Goal: Information Seeking & Learning: Learn about a topic

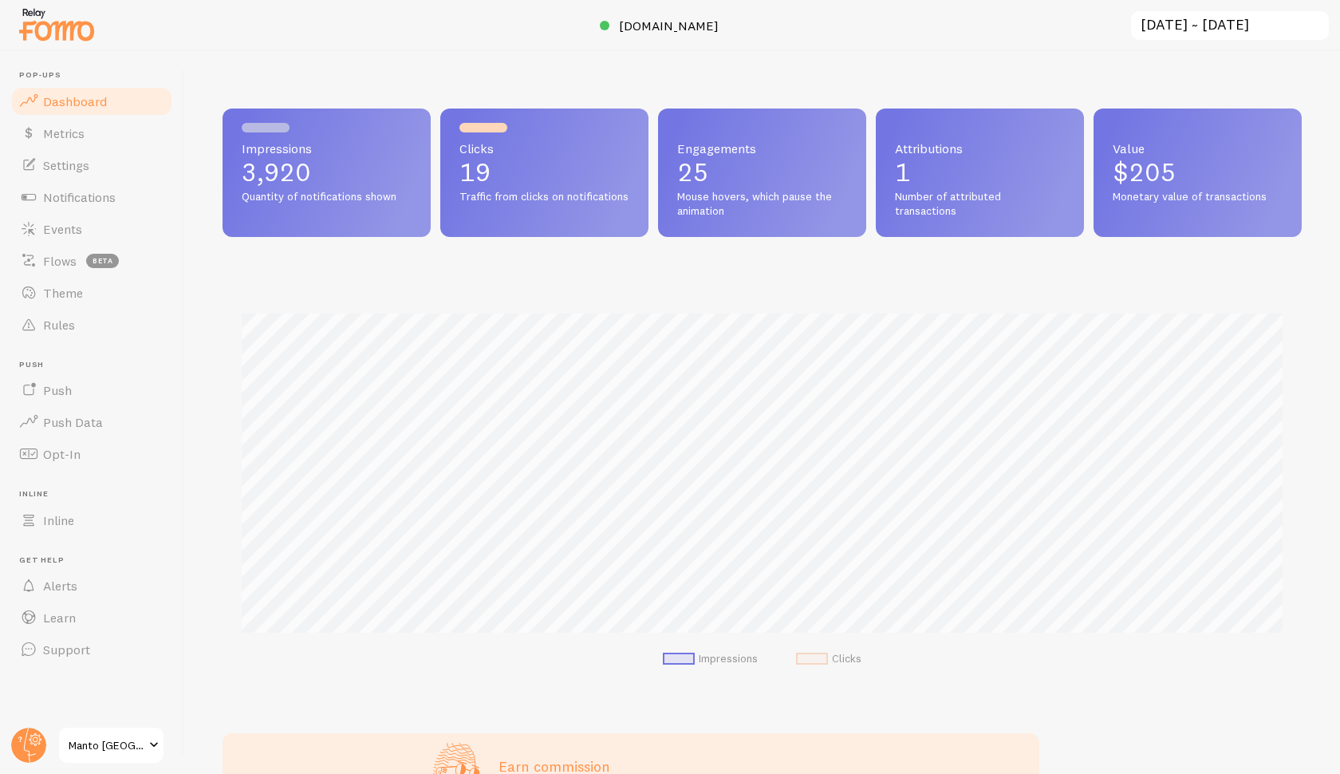
scroll to position [419, 1080]
click at [88, 117] on link "Metrics" at bounding box center [92, 133] width 164 height 32
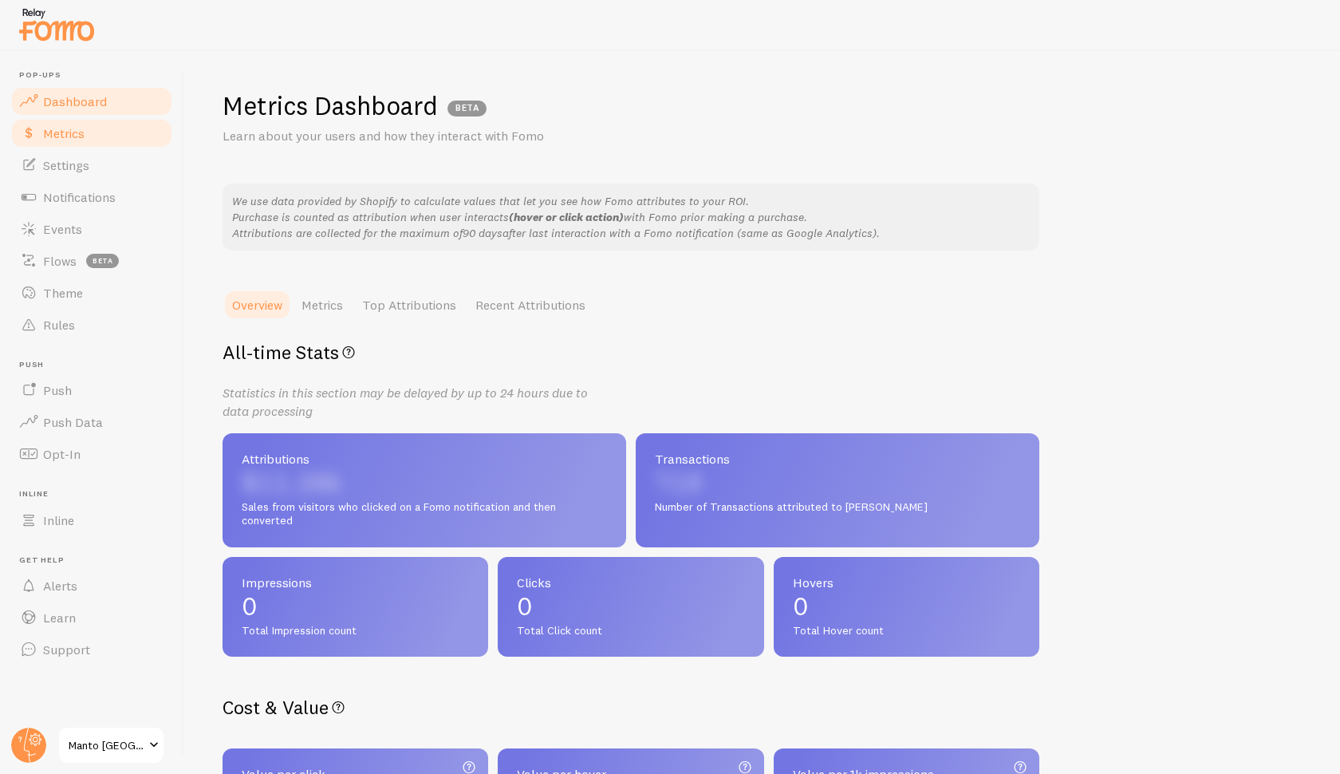
click at [82, 94] on span "Dashboard" at bounding box center [75, 101] width 64 height 16
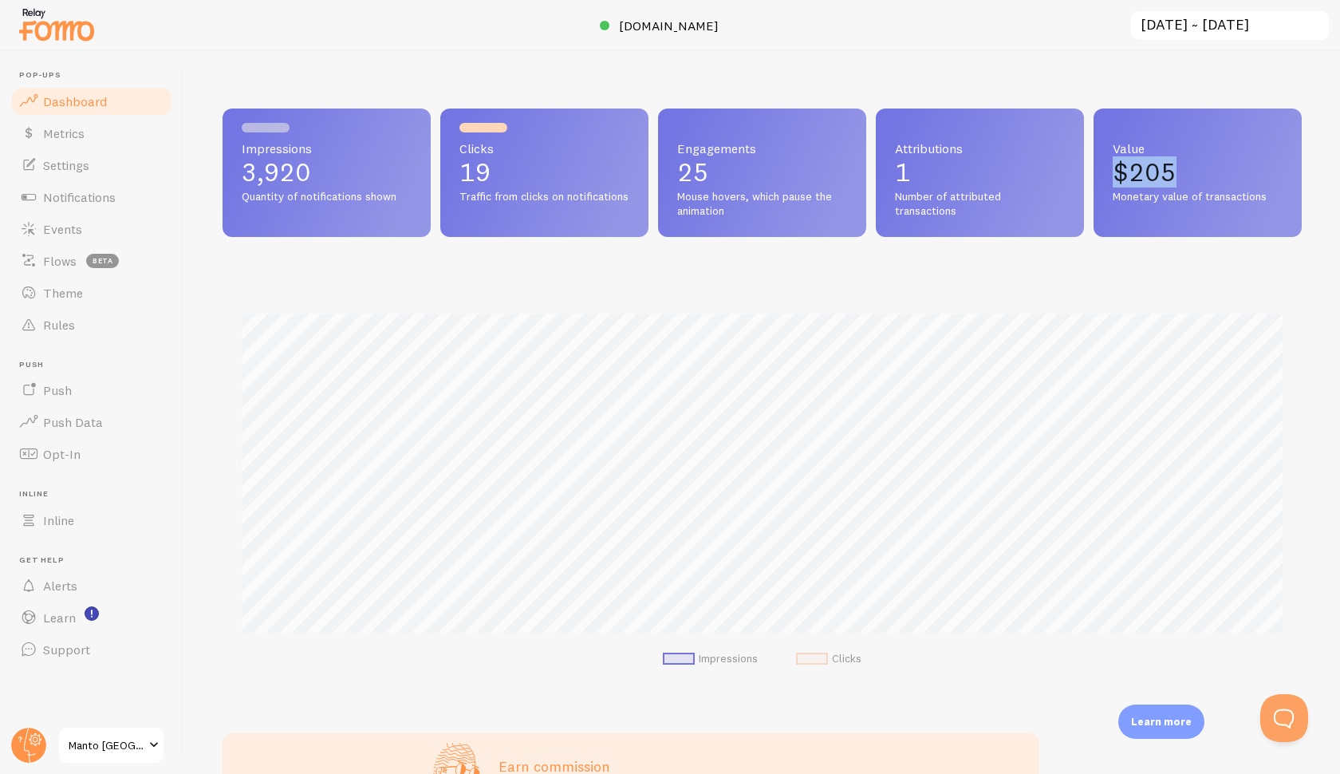
drag, startPoint x: 1181, startPoint y: 171, endPoint x: 1114, endPoint y: 171, distance: 67.0
click at [1114, 171] on p "$205" at bounding box center [1198, 173] width 170 height 26
click at [791, 168] on p "25" at bounding box center [762, 173] width 170 height 26
drag, startPoint x: 963, startPoint y: 213, endPoint x: 890, endPoint y: 194, distance: 75.1
click at [890, 194] on div "Attributions 1 Number of attributed transactions" at bounding box center [980, 173] width 208 height 128
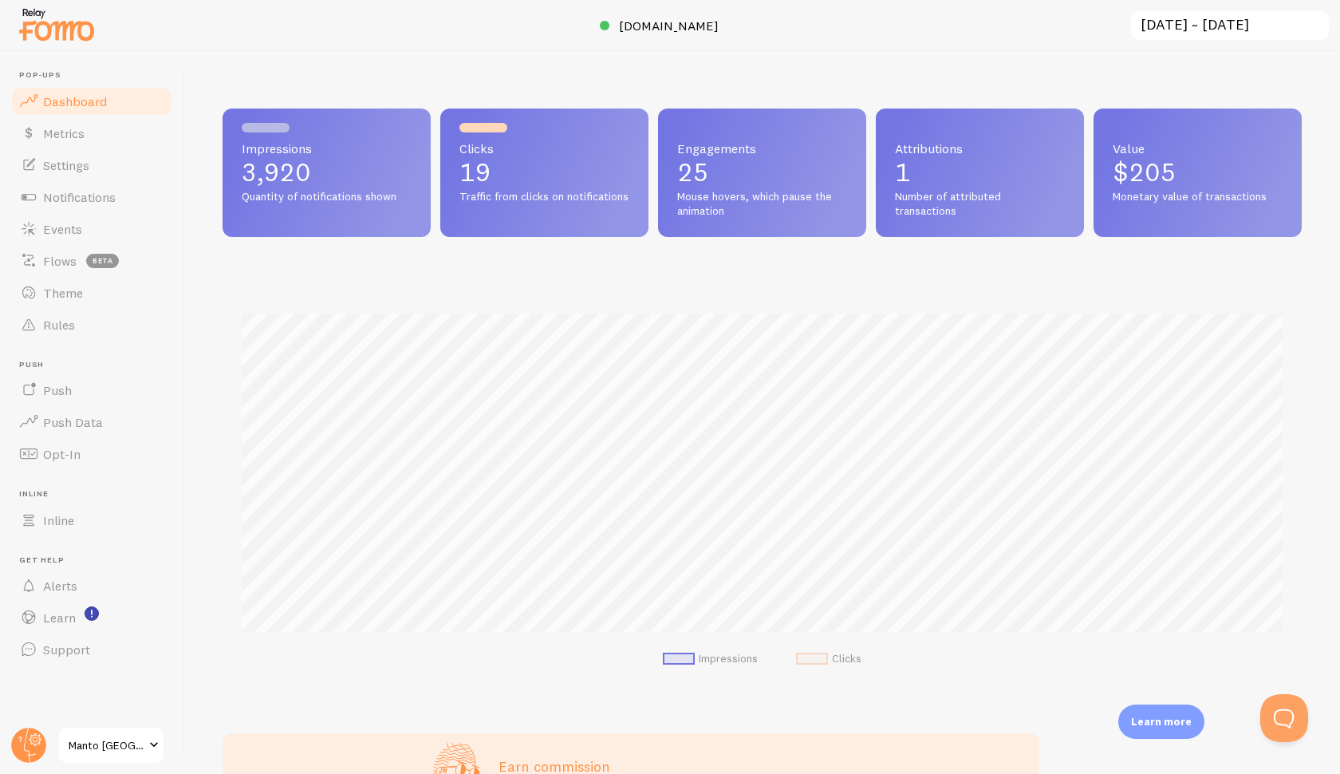
click at [495, 134] on div "Clicks 19 Traffic from clicks on notifications" at bounding box center [544, 173] width 208 height 128
click at [96, 129] on link "Metrics" at bounding box center [92, 133] width 164 height 32
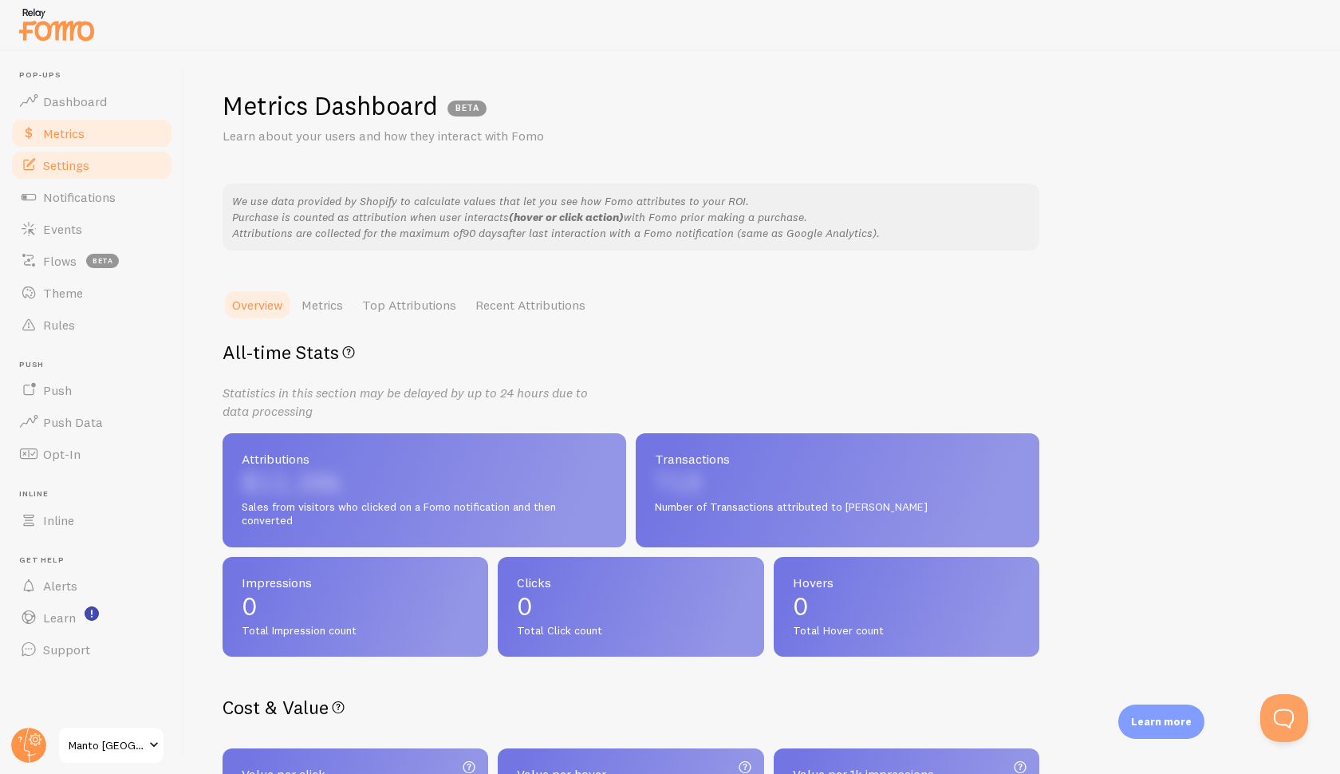
click at [94, 160] on link "Settings" at bounding box center [92, 165] width 164 height 32
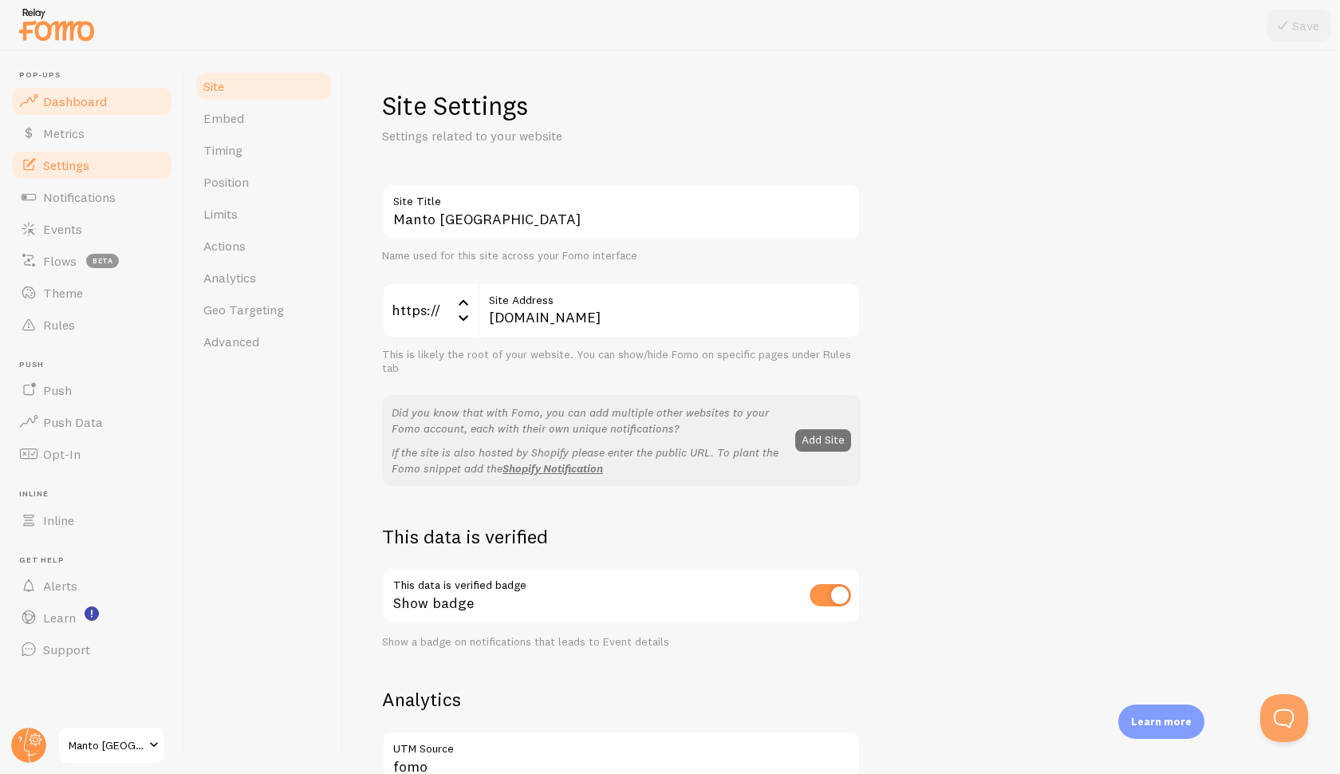
click at [69, 108] on span "Dashboard" at bounding box center [75, 101] width 64 height 16
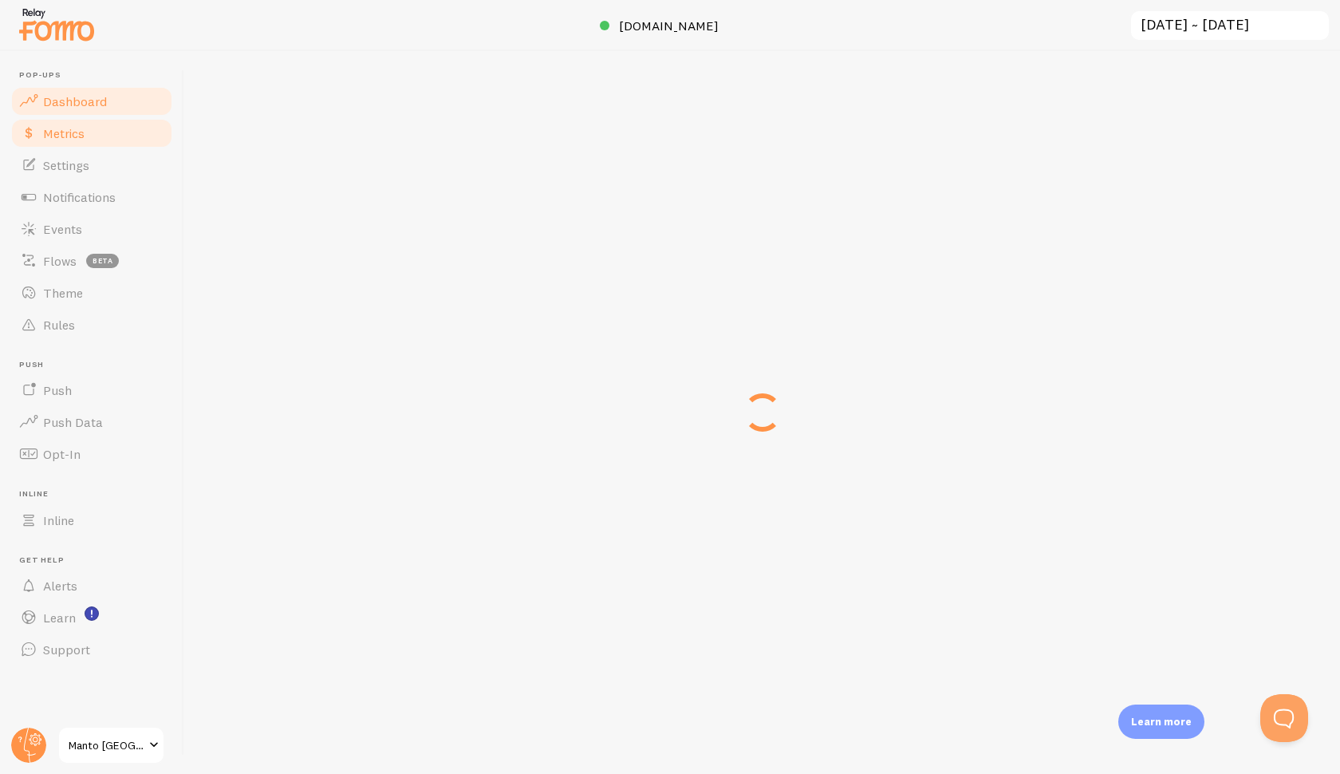
click at [69, 124] on link "Metrics" at bounding box center [92, 133] width 164 height 32
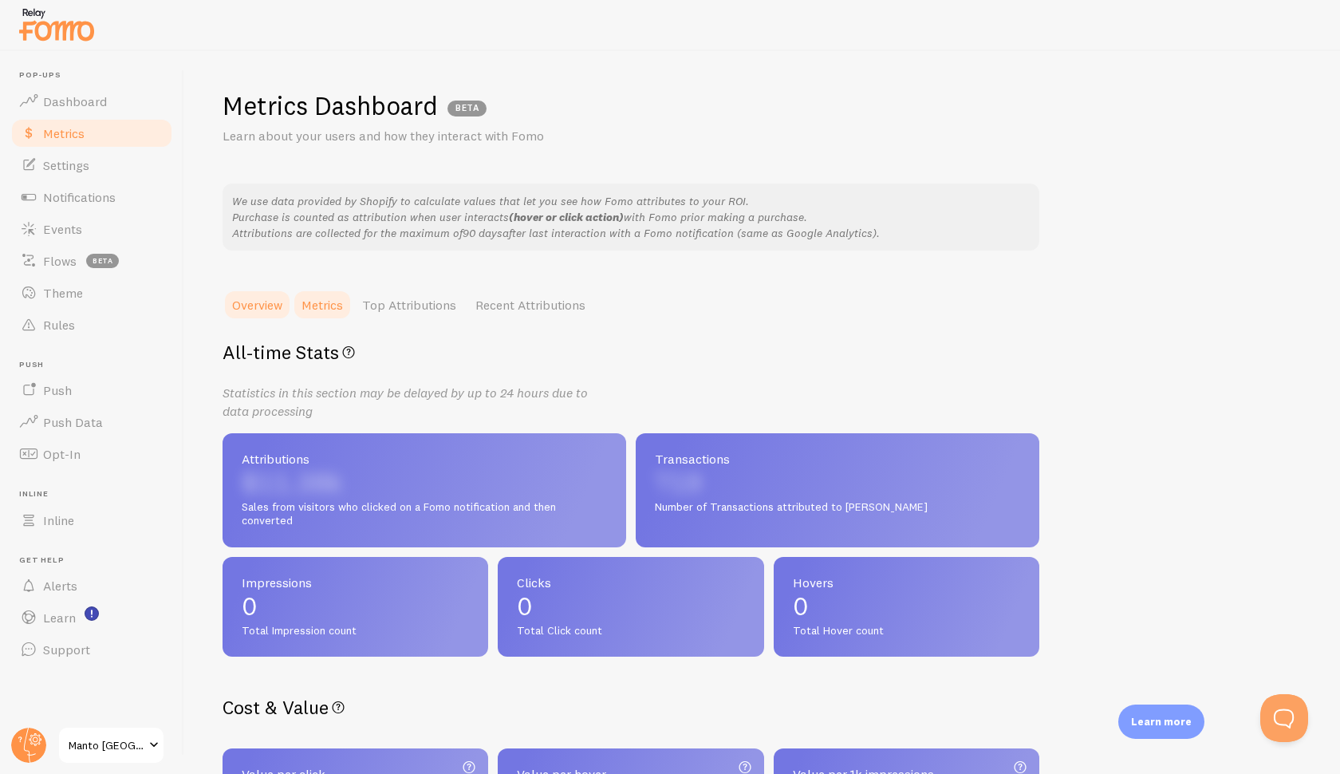
click at [330, 308] on link "Metrics" at bounding box center [322, 305] width 61 height 32
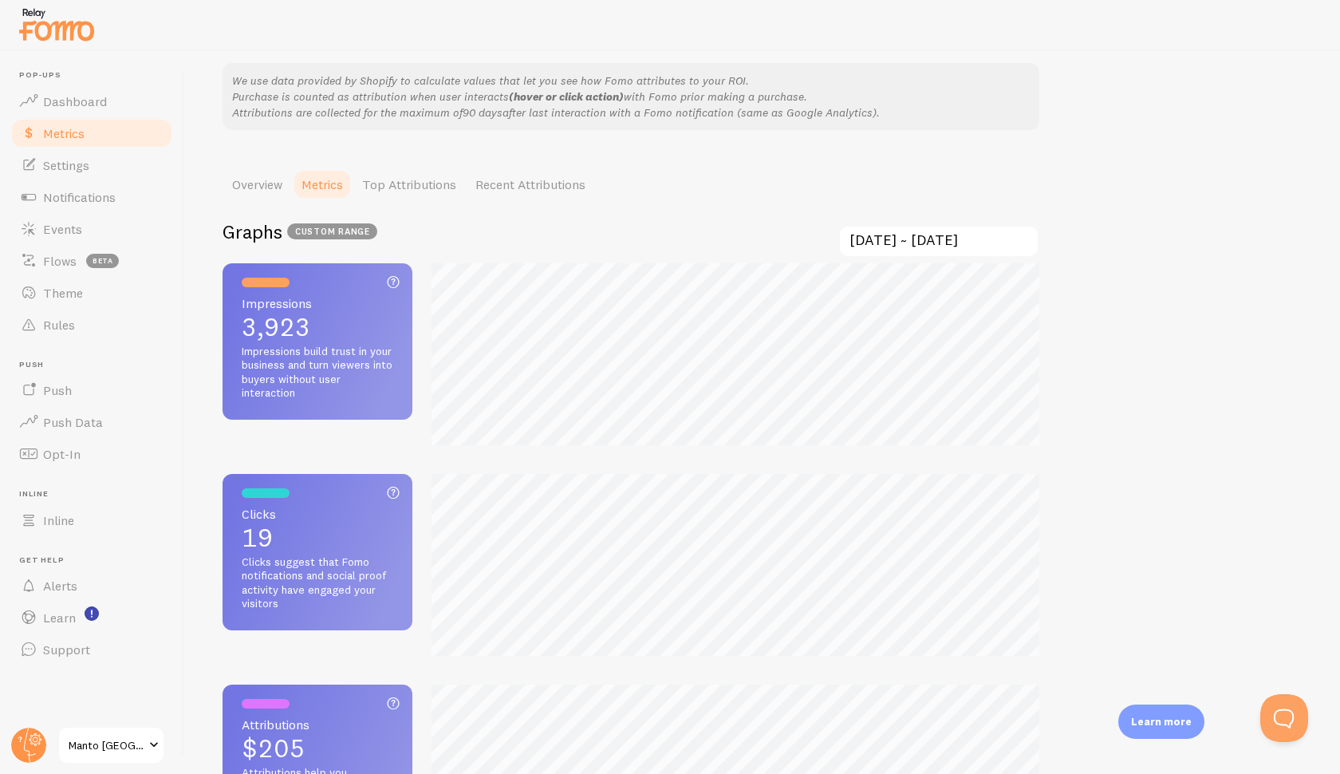
scroll to position [121, 0]
click at [394, 180] on link "Top Attributions" at bounding box center [409, 184] width 113 height 32
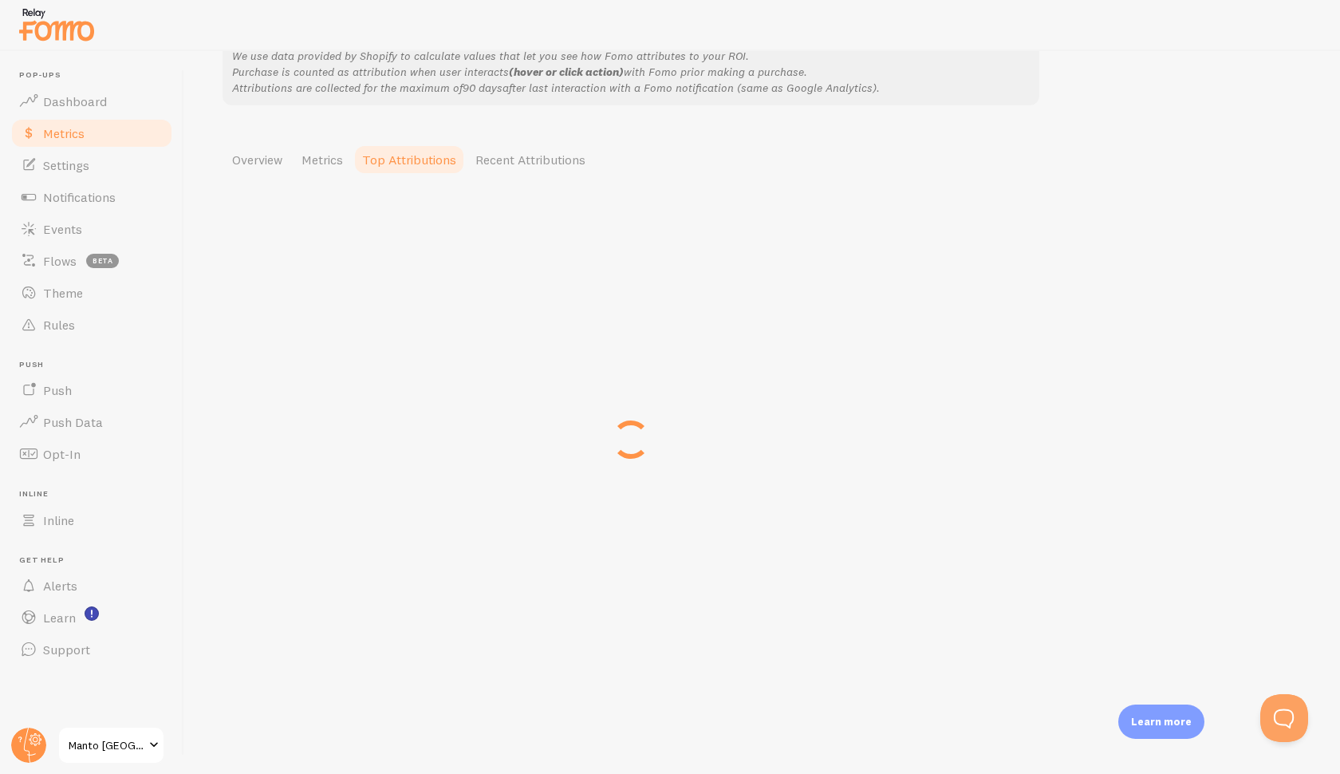
scroll to position [146, 0]
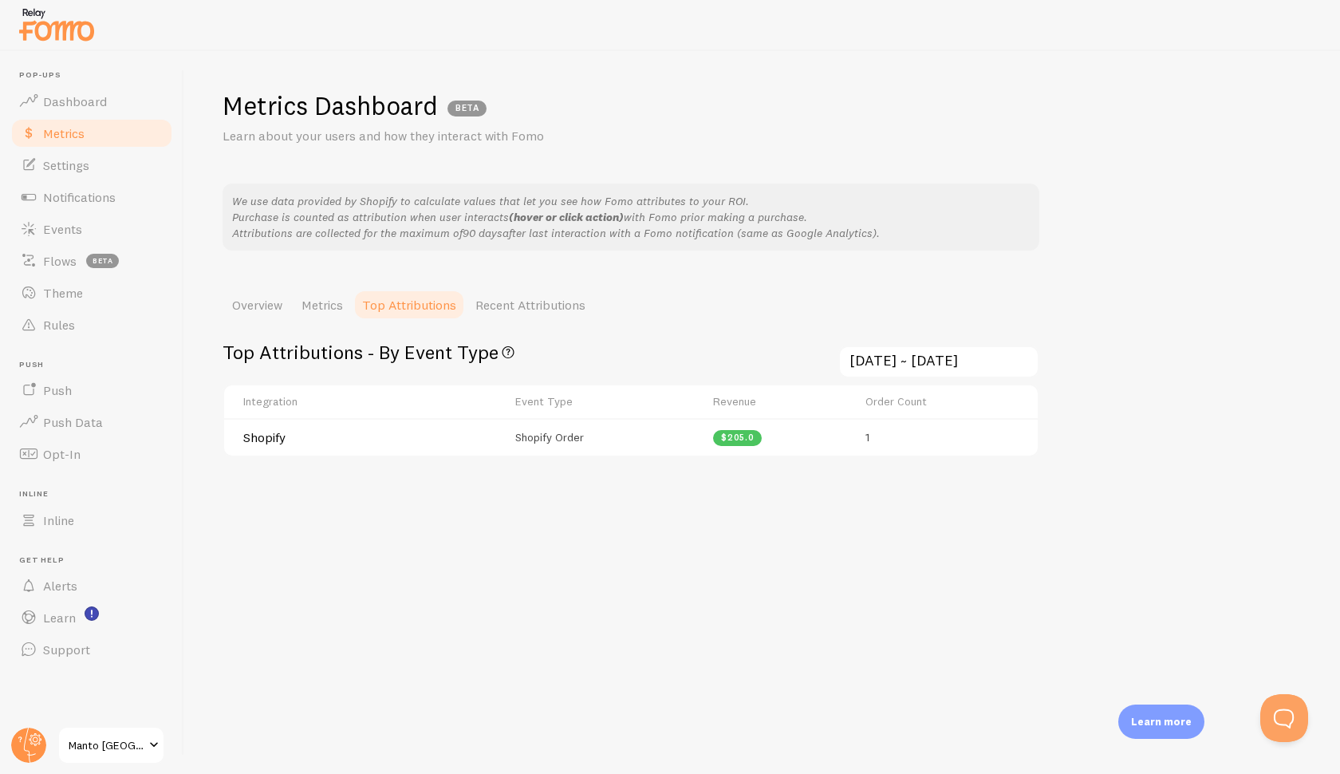
click at [839, 418] on td "$205.0" at bounding box center [780, 436] width 152 height 37
click at [725, 433] on span "$205.0" at bounding box center [738, 437] width 34 height 9
click at [601, 418] on td "Shopify Order" at bounding box center [605, 436] width 199 height 37
click at [550, 430] on span "Shopify Order" at bounding box center [549, 437] width 69 height 14
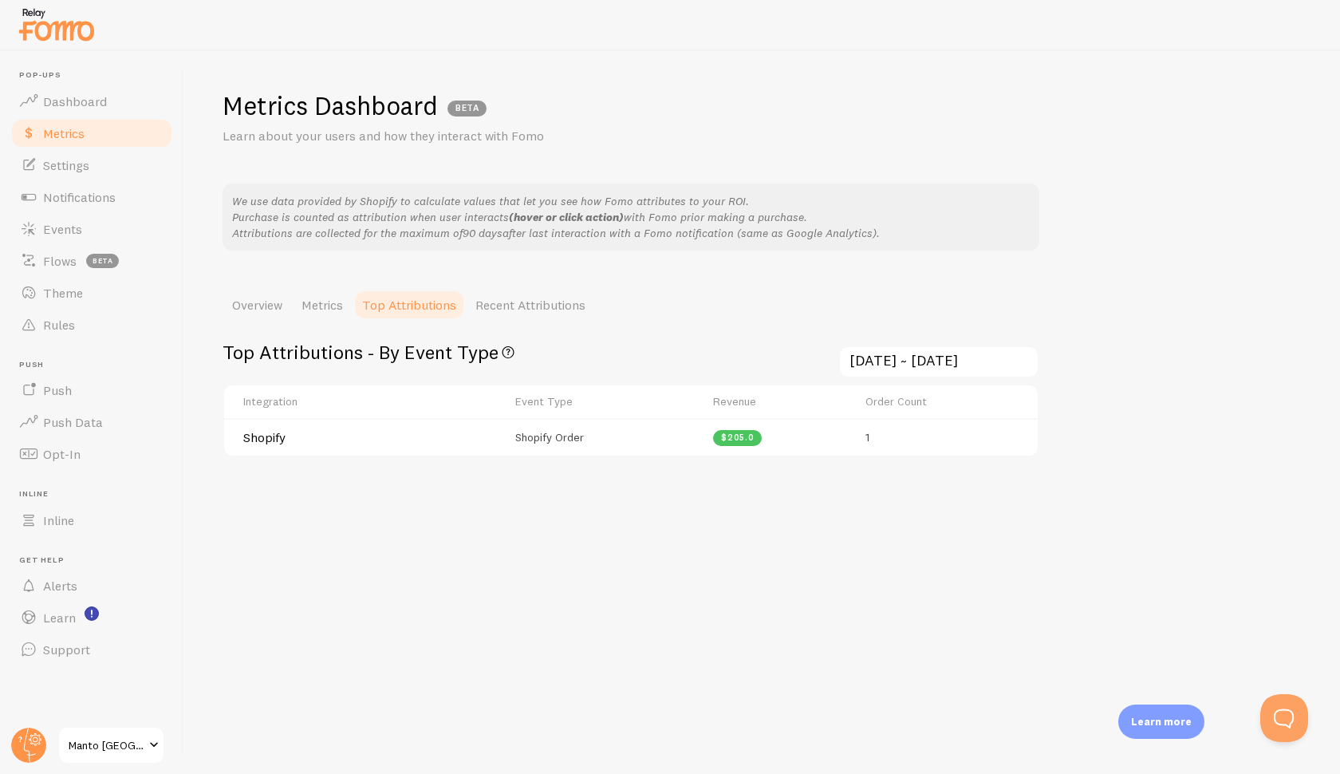
click at [528, 156] on div "Metrics Dashboard BETA Learn about your users and how they interact with Fomo W…" at bounding box center [762, 412] width 1156 height 723
click at [553, 294] on link "Recent Attributions" at bounding box center [530, 305] width 129 height 32
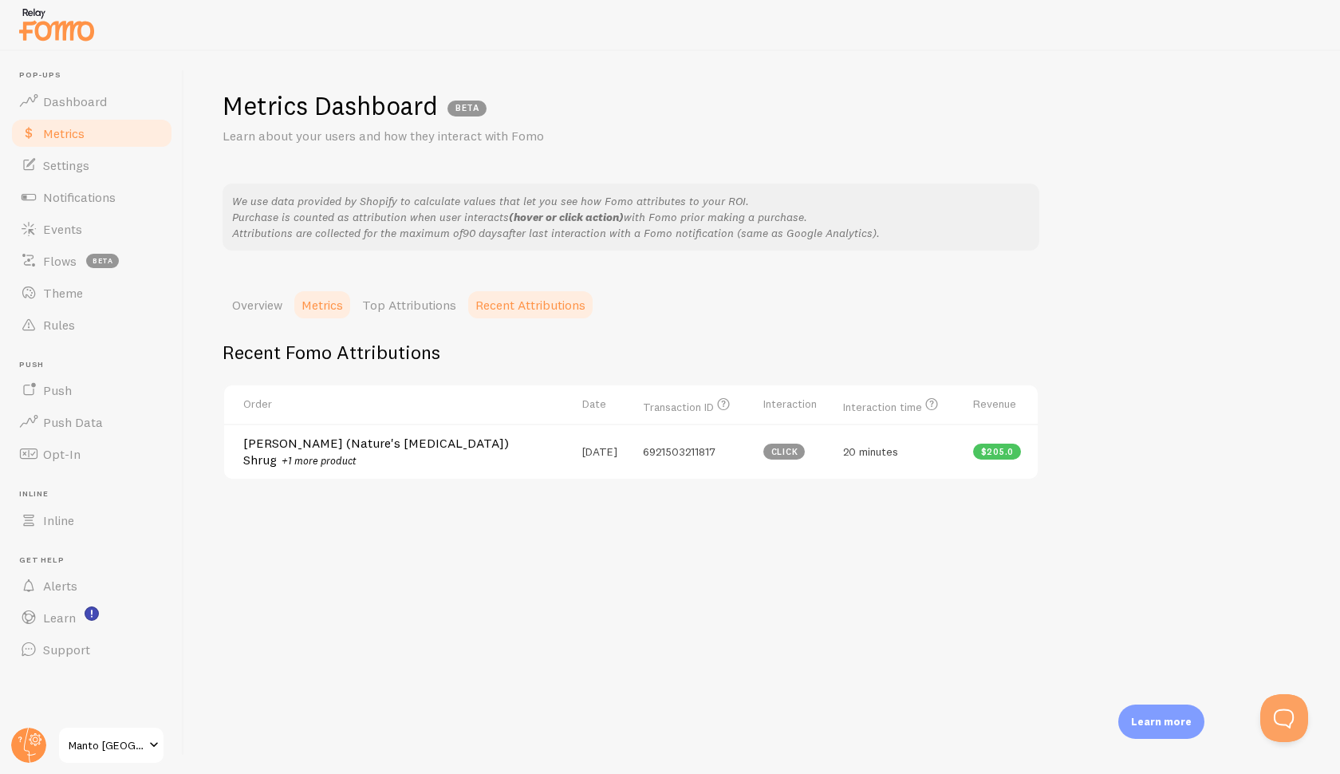
click at [331, 291] on link "Metrics" at bounding box center [322, 305] width 61 height 32
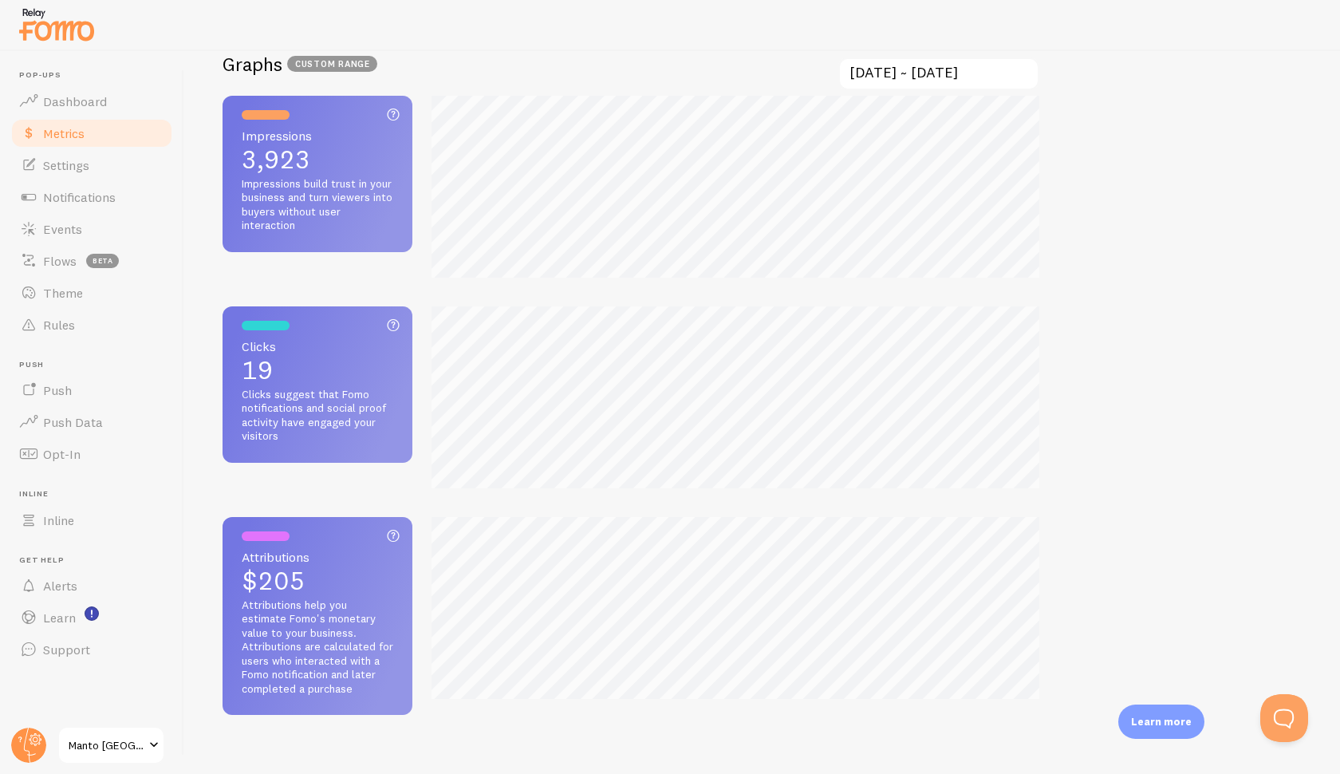
scroll to position [266, 0]
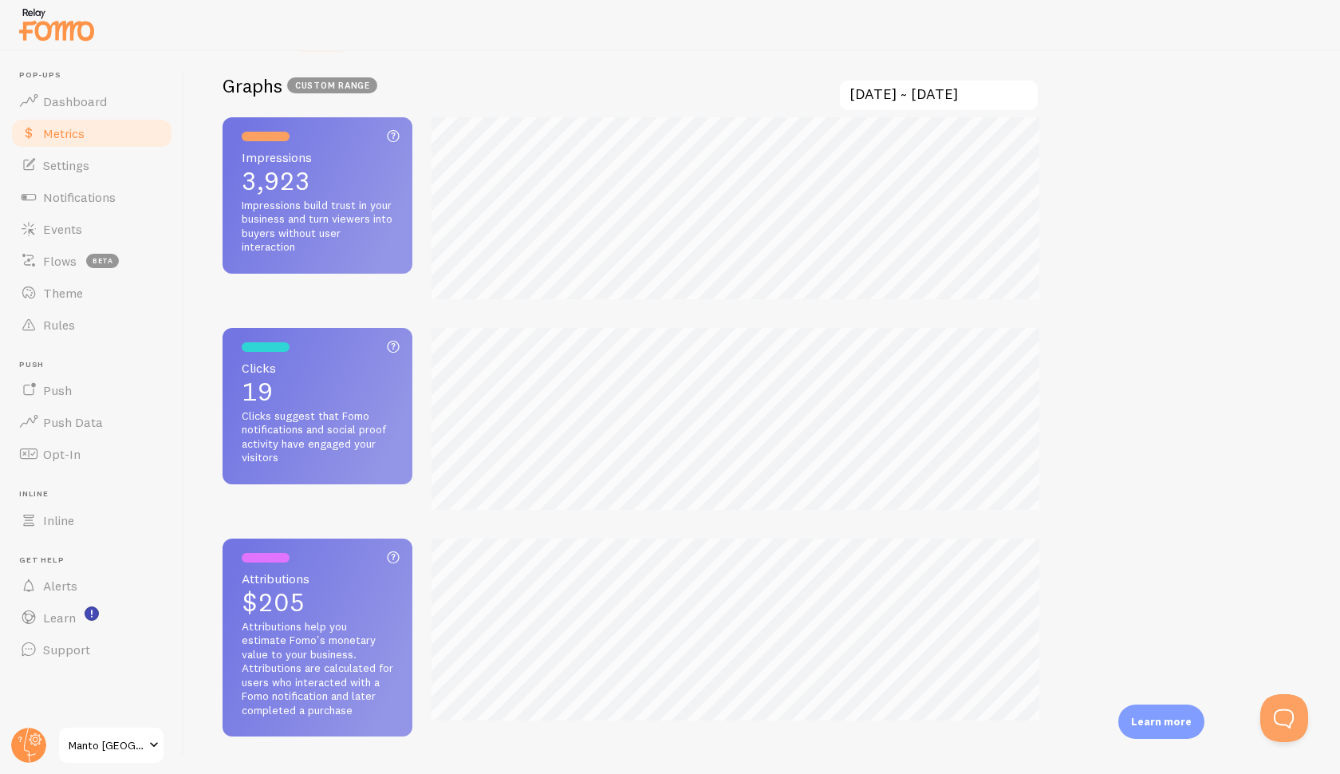
drag, startPoint x: 241, startPoint y: 416, endPoint x: 288, endPoint y: 466, distance: 68.9
click at [288, 466] on div "Clicks Total click count 19 Clicks suggest that Fomo notifications and social p…" at bounding box center [318, 406] width 190 height 156
click at [349, 333] on div "Clicks Total click count 19 Clicks suggest that Fomo notifications and social p…" at bounding box center [318, 406] width 190 height 156
click at [282, 404] on div "Clicks Total click count 19 Clicks suggest that Fomo notifications and social p…" at bounding box center [318, 406] width 190 height 156
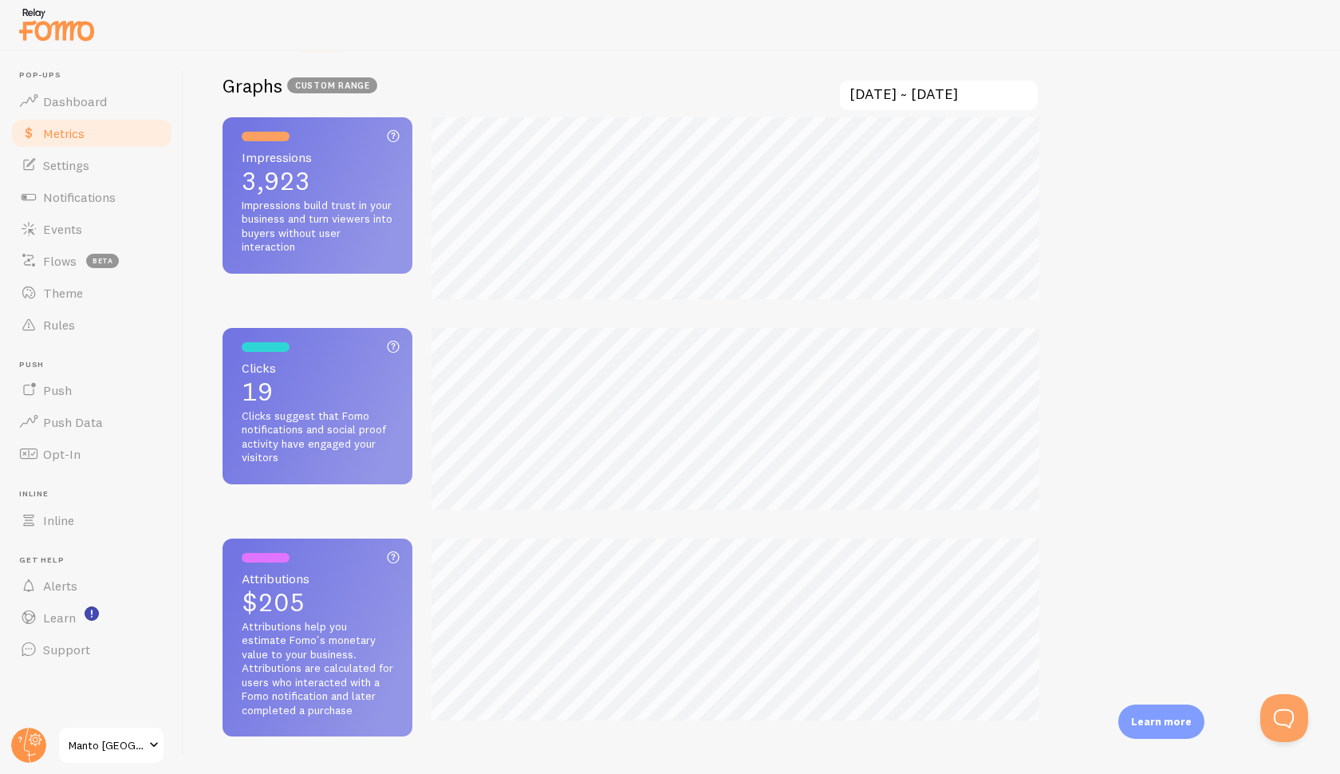
click at [262, 393] on span "19" at bounding box center [318, 392] width 152 height 26
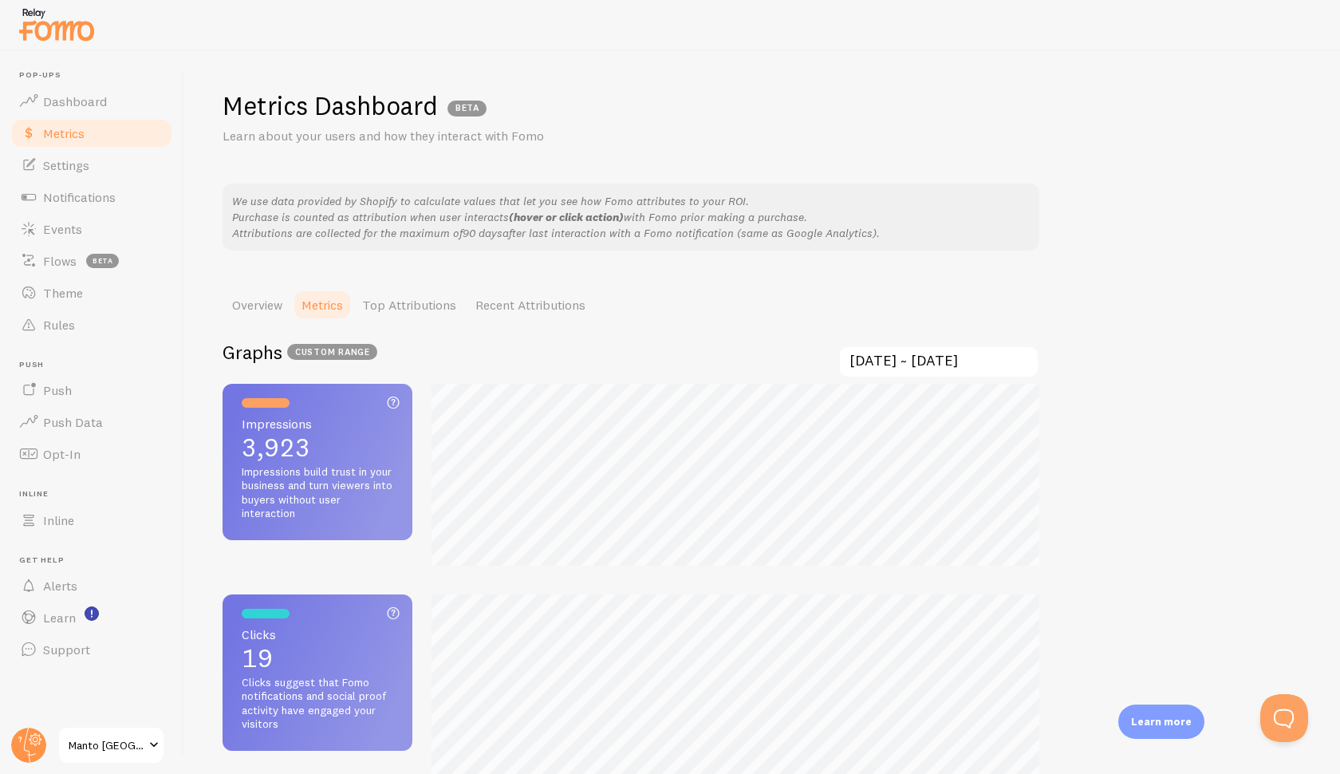
scroll to position [0, 0]
click at [262, 309] on link "Overview" at bounding box center [257, 305] width 69 height 32
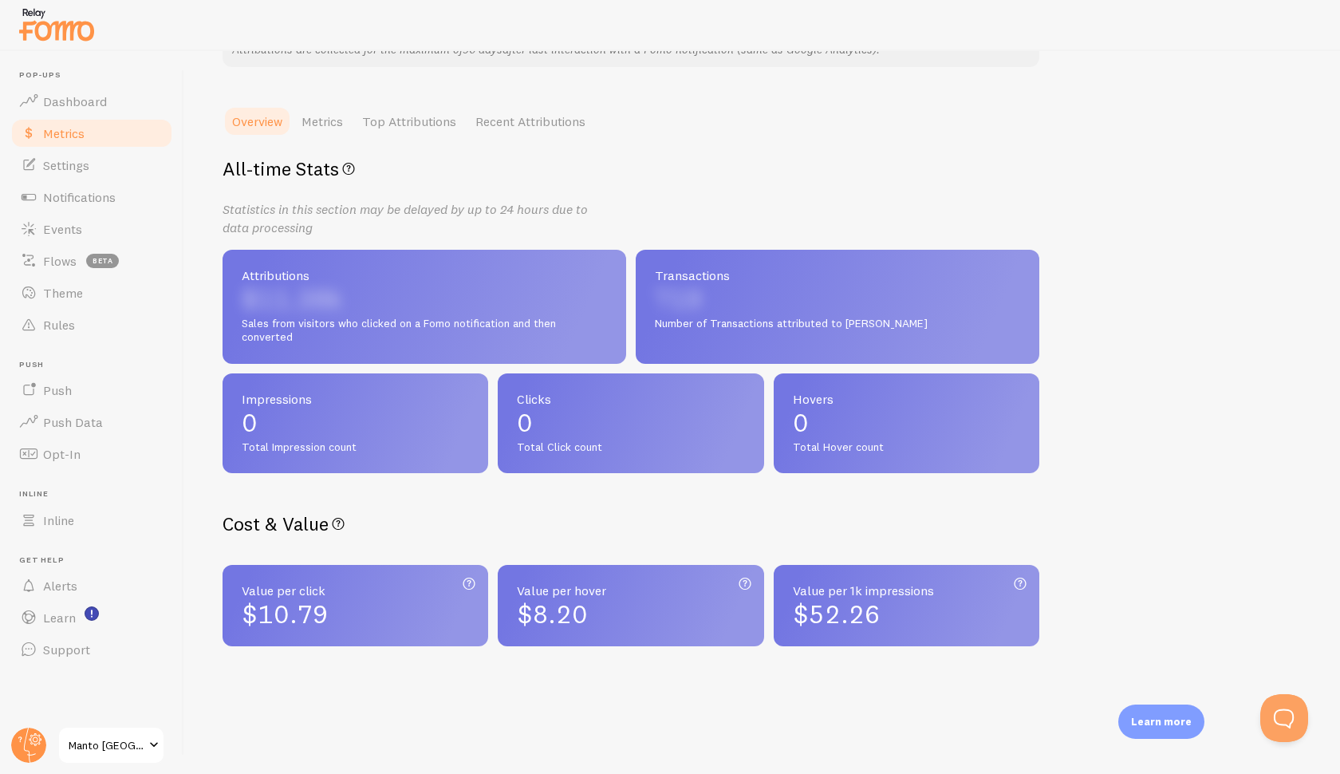
scroll to position [183, 0]
drag, startPoint x: 345, startPoint y: 600, endPoint x: 213, endPoint y: 575, distance: 134.0
click at [213, 575] on div "Metrics Dashboard BETA Learn about your users and how they interact with Fomo W…" at bounding box center [762, 412] width 1156 height 723
click at [637, 603] on div "$8.20" at bounding box center [630, 615] width 227 height 26
drag, startPoint x: 637, startPoint y: 603, endPoint x: 514, endPoint y: 574, distance: 126.4
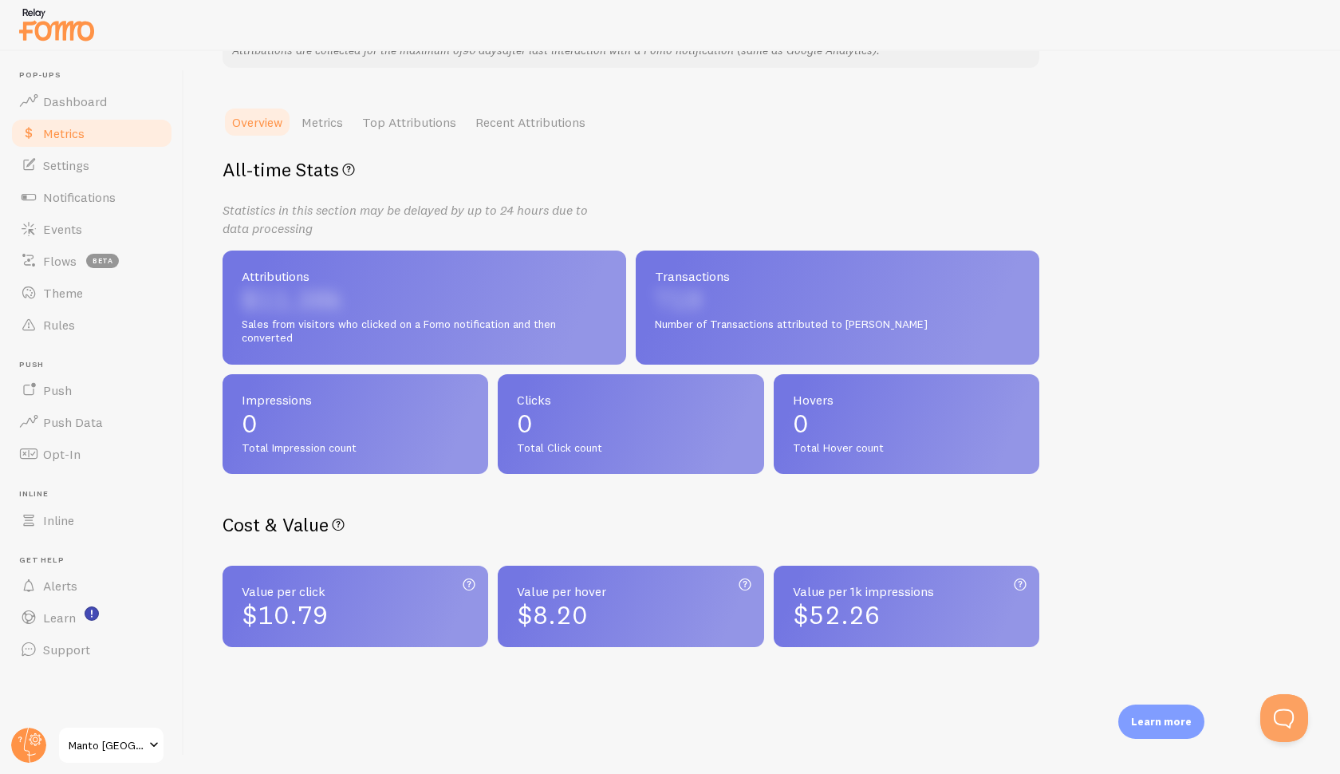
click at [514, 574] on div "Value per hover Attributions / Count of hover actions $8.20" at bounding box center [631, 606] width 266 height 81
drag, startPoint x: 894, startPoint y: 606, endPoint x: 776, endPoint y: 590, distance: 119.2
click at [776, 590] on div "Value per 1k impressions Attributions / value per 1k impressions $52.26" at bounding box center [907, 606] width 266 height 81
click at [1114, 369] on div "Metrics Dashboard BETA Learn about your users and how they interact with Fomo W…" at bounding box center [762, 412] width 1156 height 723
click at [84, 172] on link "Settings" at bounding box center [92, 165] width 164 height 32
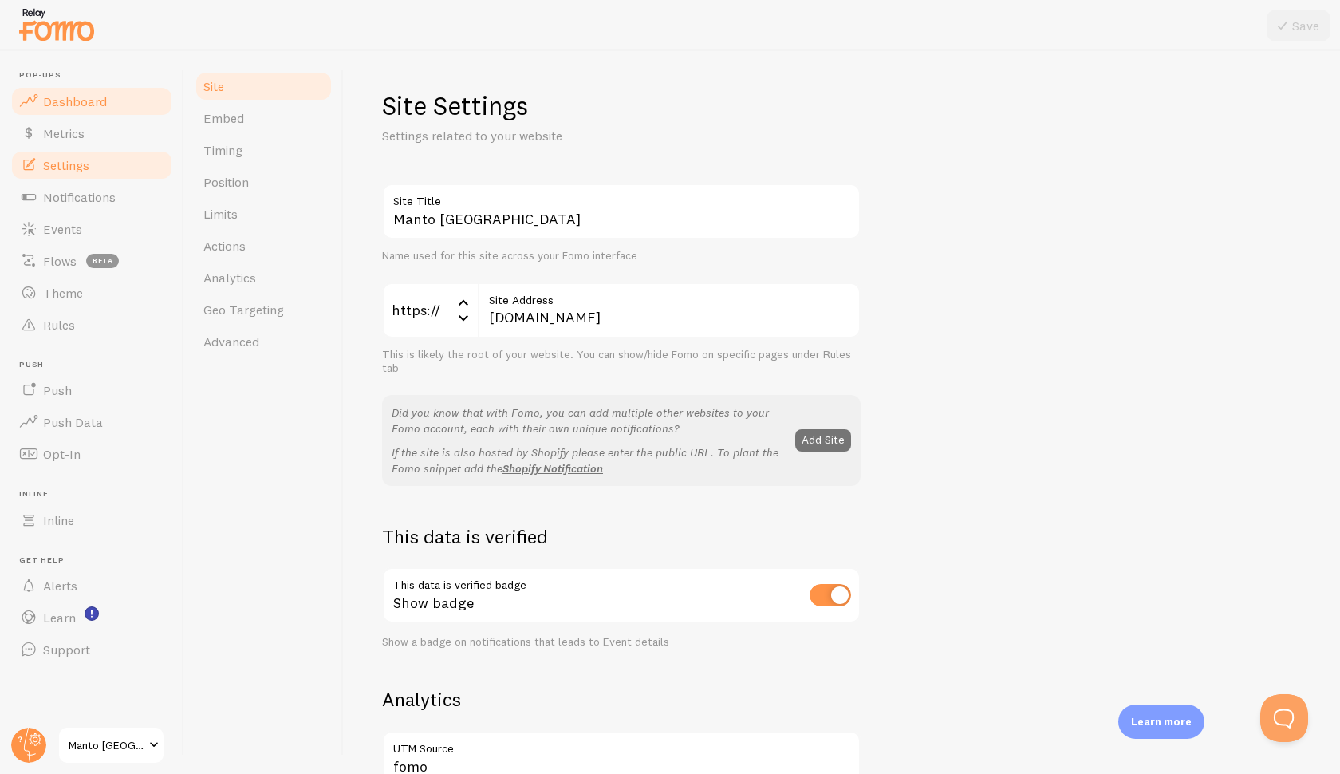
click at [88, 112] on link "Dashboard" at bounding box center [92, 101] width 164 height 32
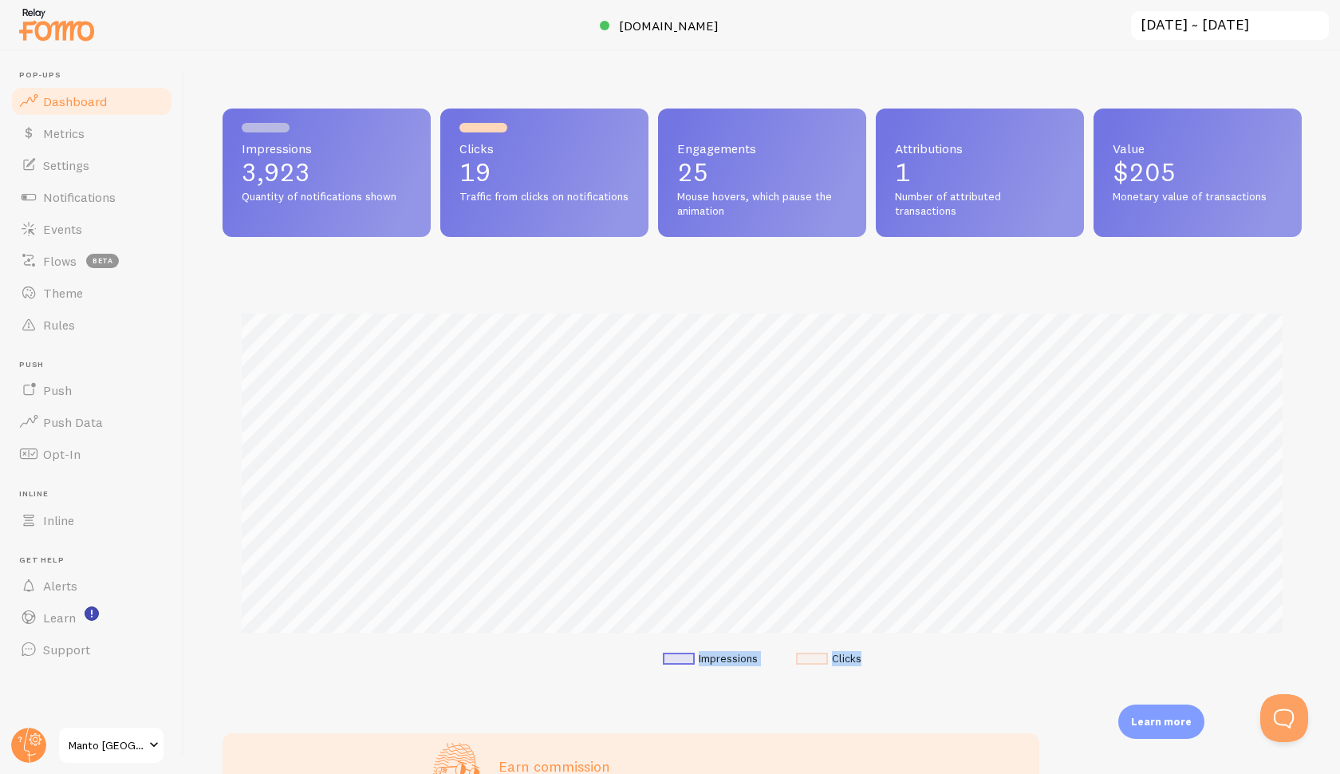
drag, startPoint x: 882, startPoint y: 651, endPoint x: 675, endPoint y: 646, distance: 207.5
click at [675, 646] on div "Impressions Clicks" at bounding box center [763, 485] width 1080 height 420
click at [618, 654] on ul "Impressions Clicks" at bounding box center [762, 659] width 1041 height 14
click at [1274, 21] on input "[DATE] ~ [DATE]" at bounding box center [1230, 26] width 201 height 33
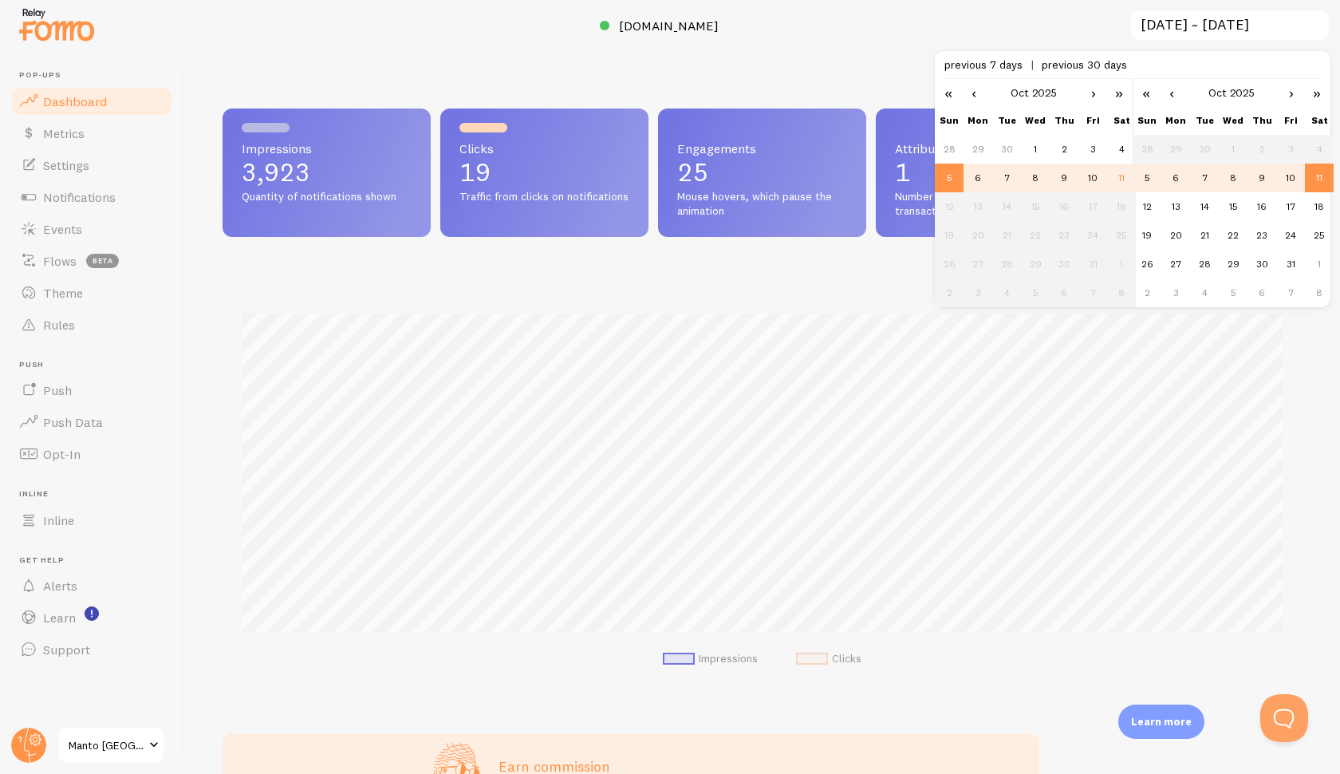
click at [844, 81] on div "Impressions 3,923 Quantity of notifications shown Clicks 19 Traffic from clicks…" at bounding box center [762, 412] width 1156 height 723
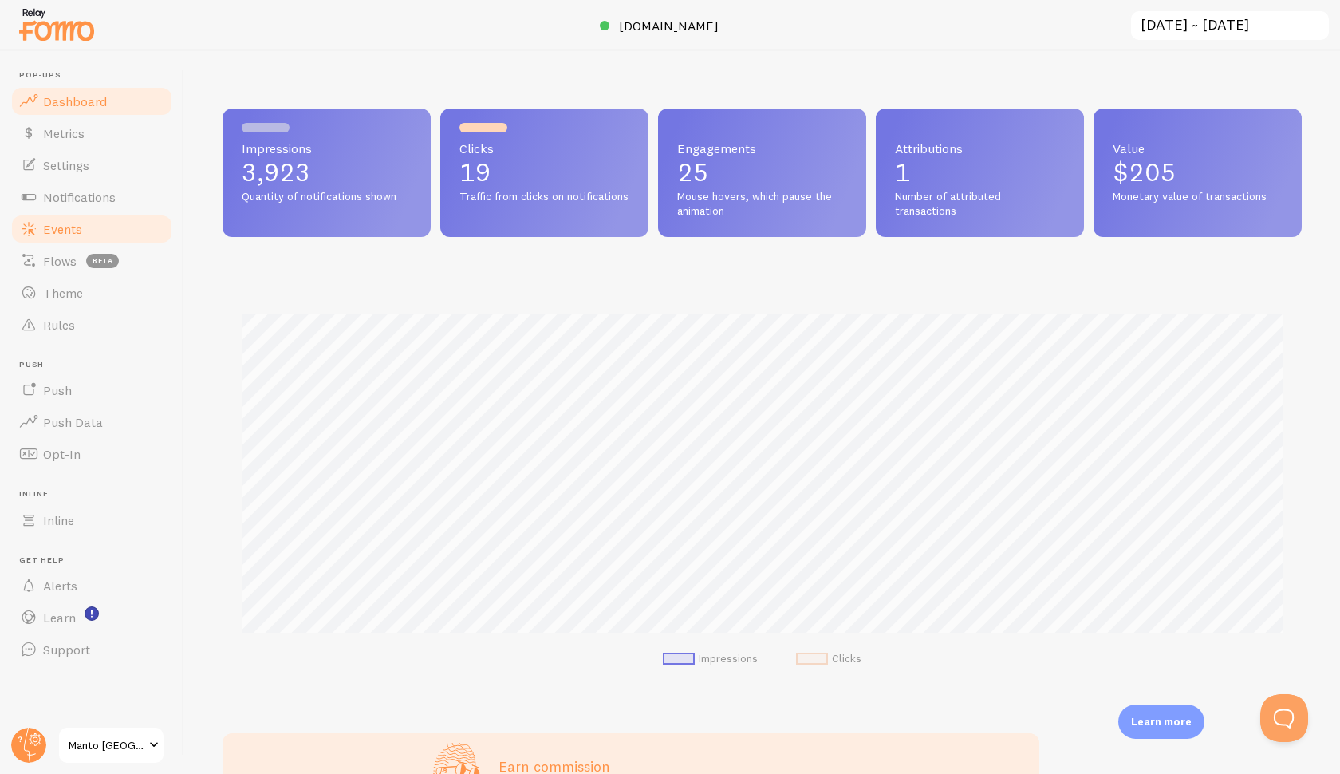
click at [79, 243] on link "Events" at bounding box center [92, 229] width 164 height 32
